Goal: Navigation & Orientation: Find specific page/section

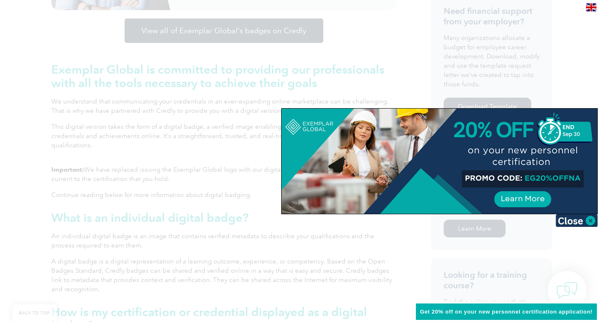
scroll to position [421, 0]
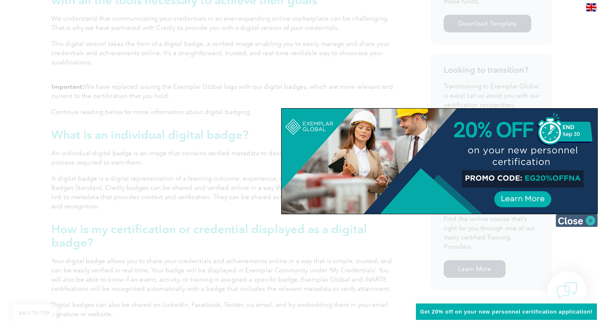
click at [590, 220] on img at bounding box center [577, 220] width 42 height 13
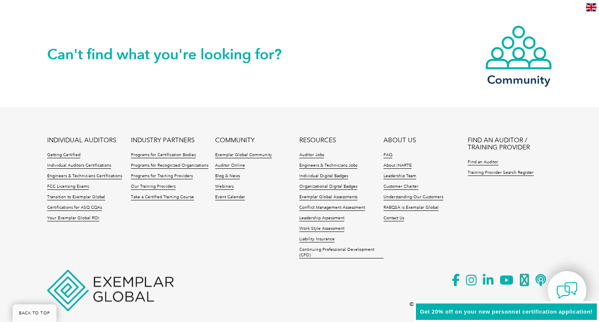
scroll to position [1775, 0]
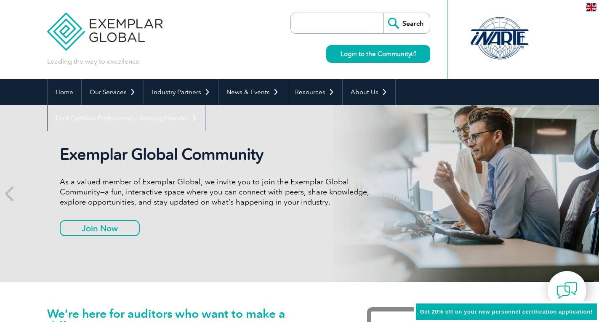
click at [361, 55] on link "Login to the Community" at bounding box center [378, 54] width 104 height 18
click at [65, 32] on img at bounding box center [105, 25] width 116 height 51
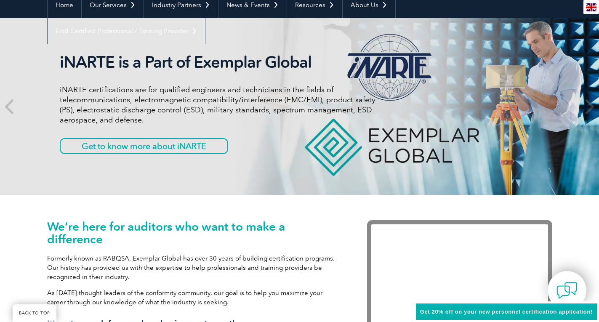
scroll to position [126, 0]
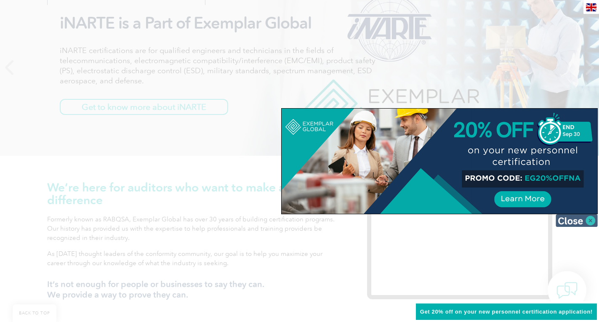
click at [589, 219] on img at bounding box center [577, 220] width 42 height 13
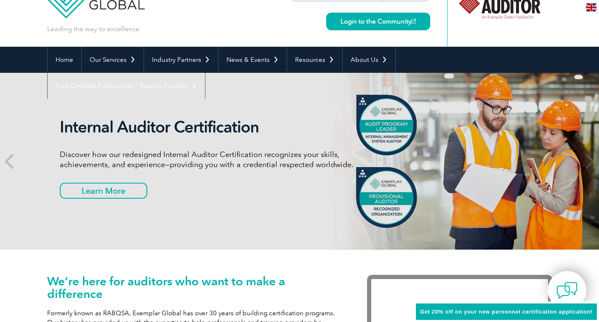
scroll to position [0, 0]
